Goal: Information Seeking & Learning: Find specific fact

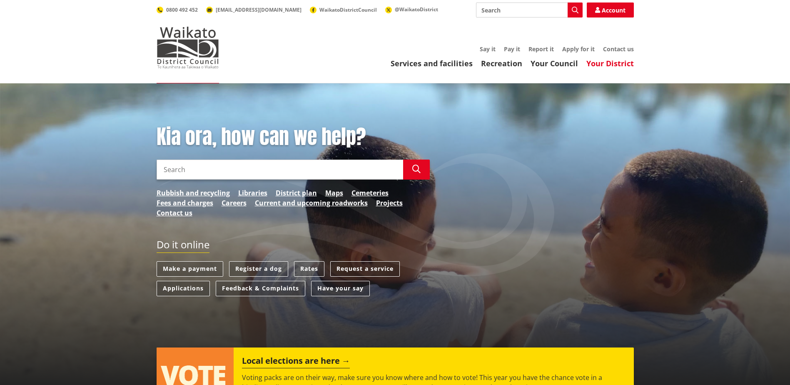
click at [602, 63] on link "Your District" at bounding box center [609, 63] width 47 height 10
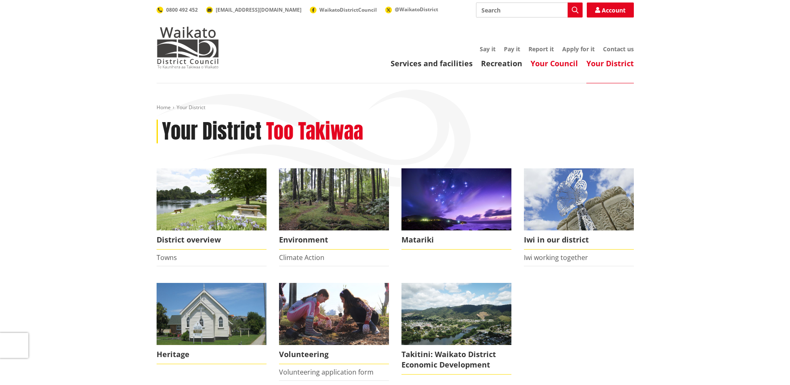
click at [544, 67] on link "Your Council" at bounding box center [553, 63] width 47 height 10
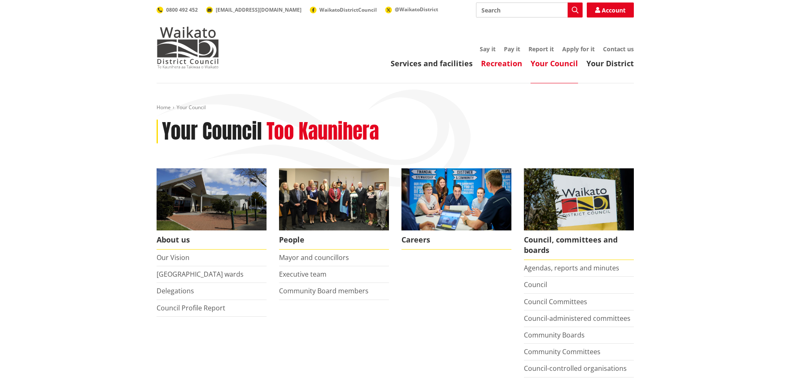
click at [514, 62] on link "Recreation" at bounding box center [501, 63] width 41 height 10
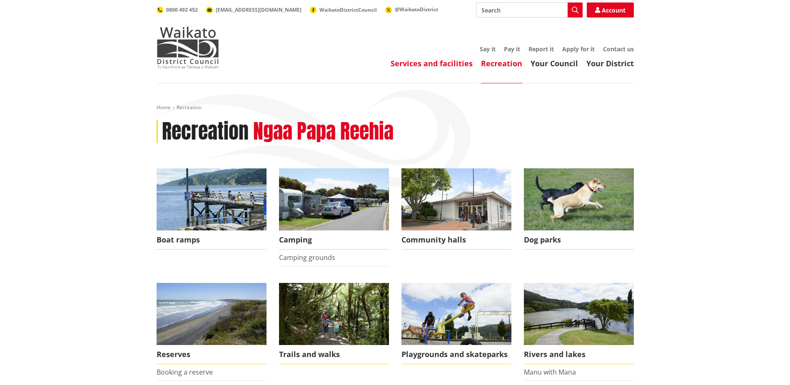
click at [435, 66] on link "Services and facilities" at bounding box center [432, 63] width 82 height 10
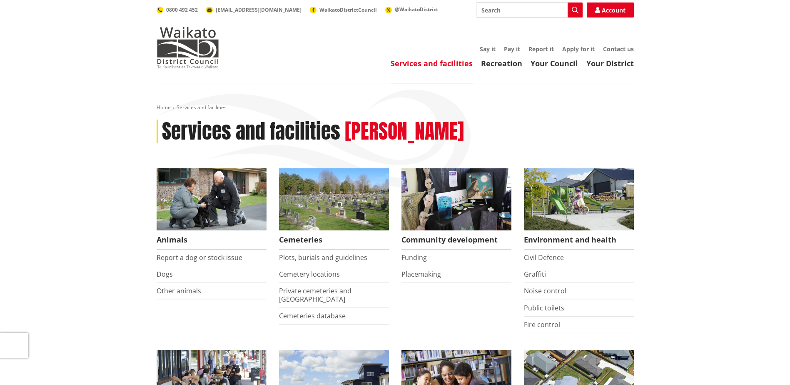
click at [518, 13] on input "Search" at bounding box center [529, 9] width 107 height 15
type input "district plan"
click at [573, 16] on button "Search" at bounding box center [574, 9] width 15 height 15
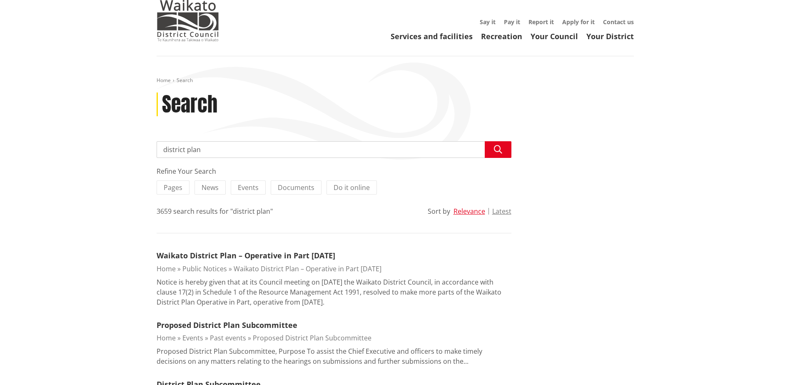
scroll to position [42, 0]
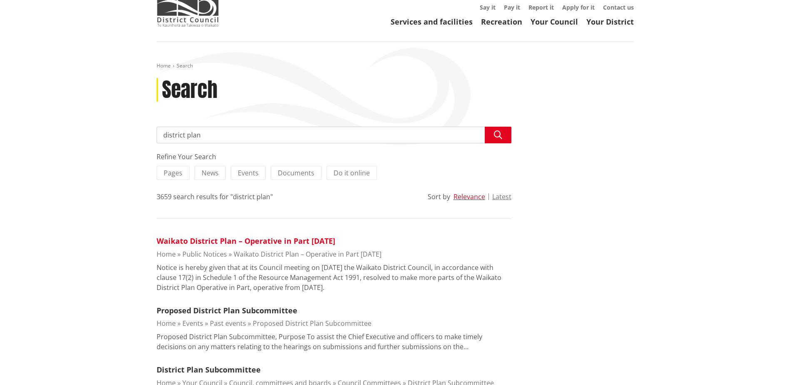
click at [266, 241] on link "Waikato District Plan – Operative in Part [DATE]" at bounding box center [246, 241] width 179 height 10
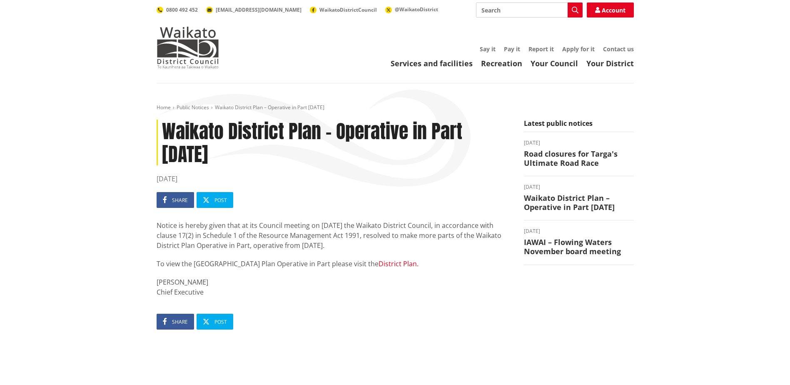
click at [386, 261] on link "District Plan." at bounding box center [398, 263] width 40 height 9
